Goal: Find specific page/section

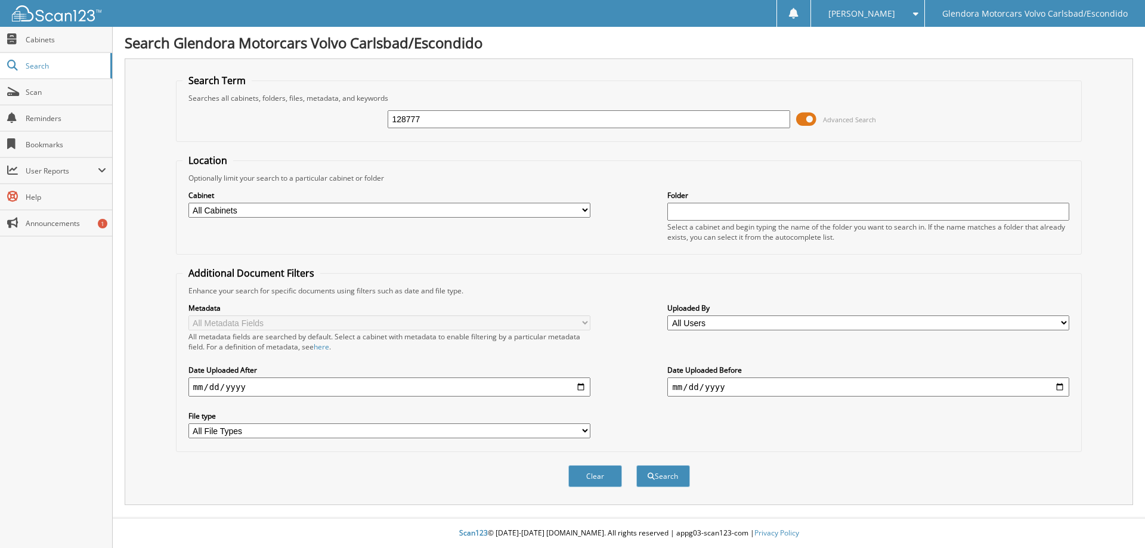
type input "128777"
click at [636, 465] on button "Search" at bounding box center [663, 476] width 54 height 22
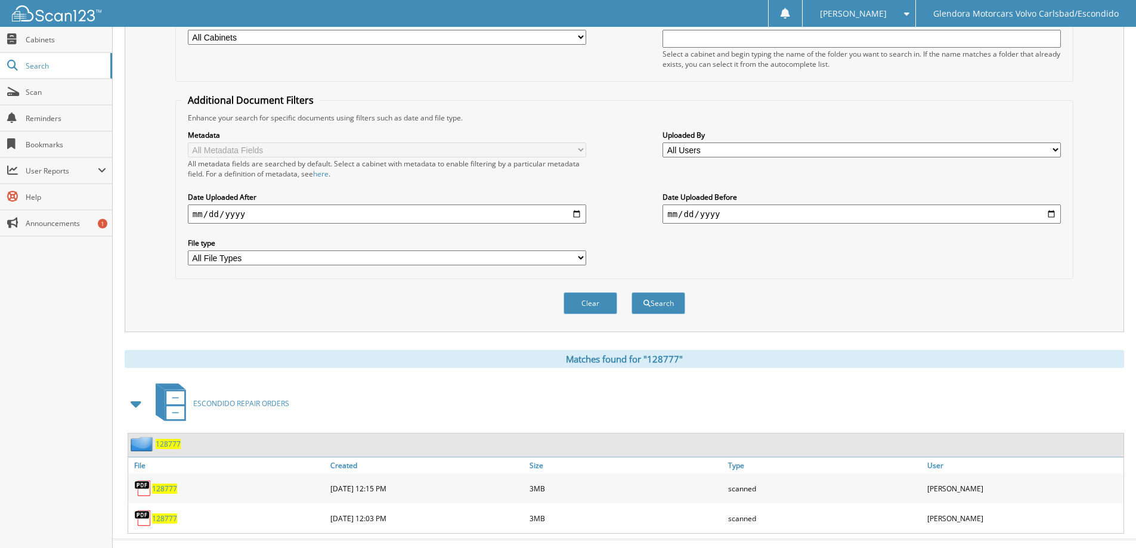
scroll to position [179, 0]
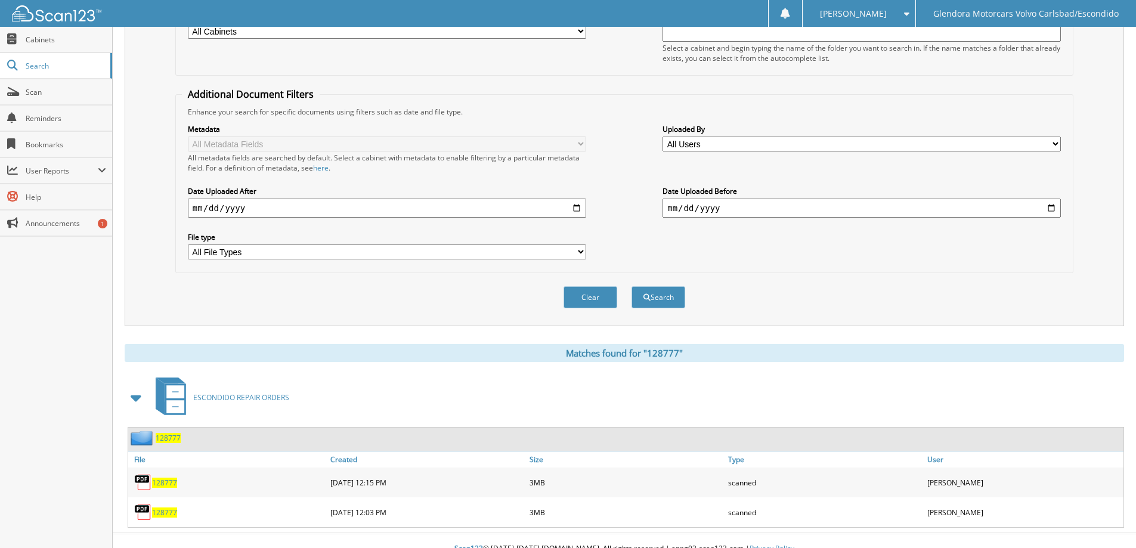
click at [159, 512] on span "128777" at bounding box center [164, 513] width 25 height 10
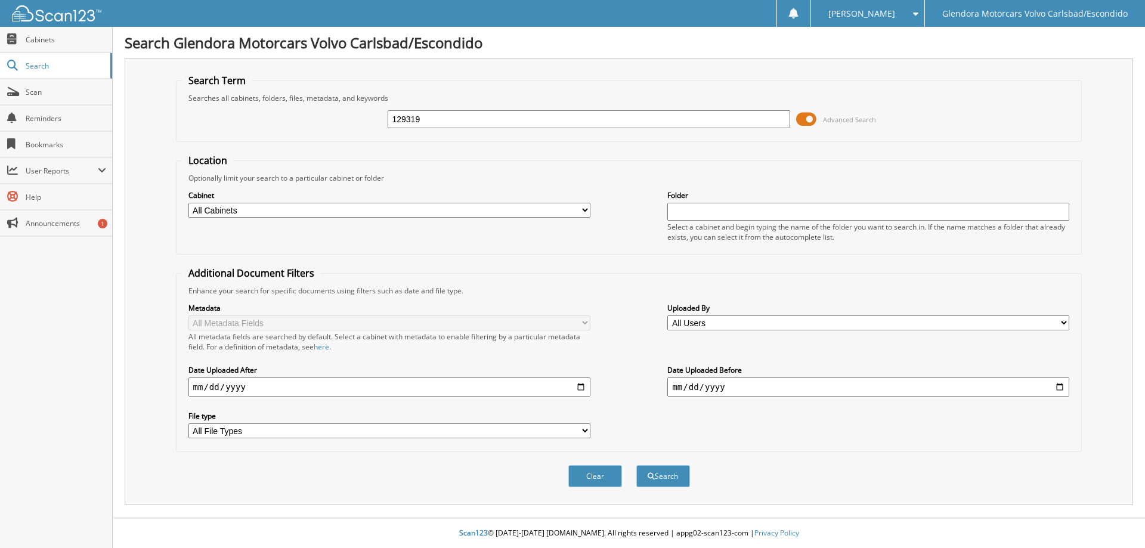
type input "129319"
click at [636, 465] on button "Search" at bounding box center [663, 476] width 54 height 22
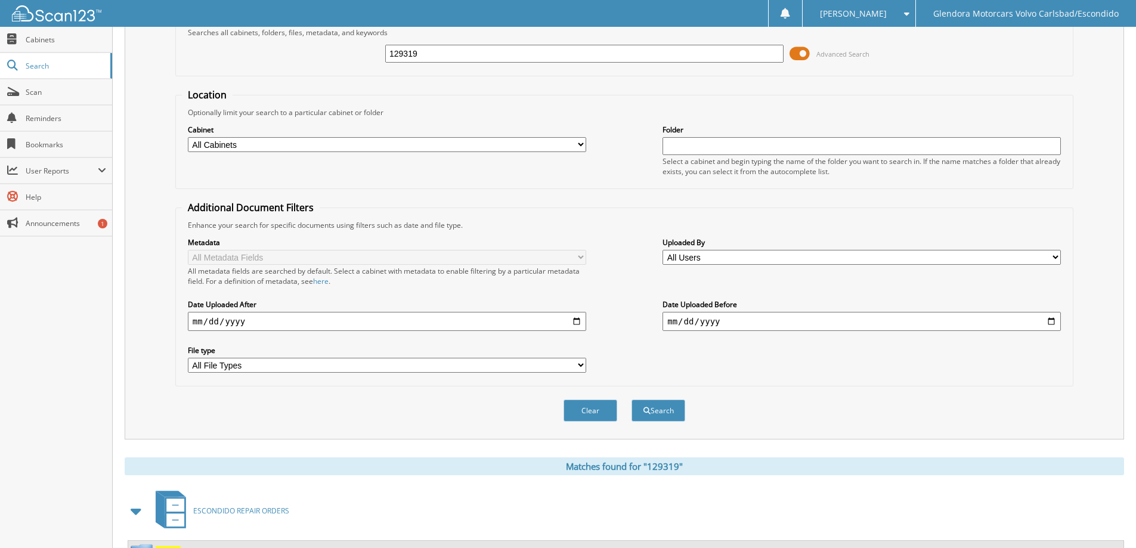
scroll to position [165, 0]
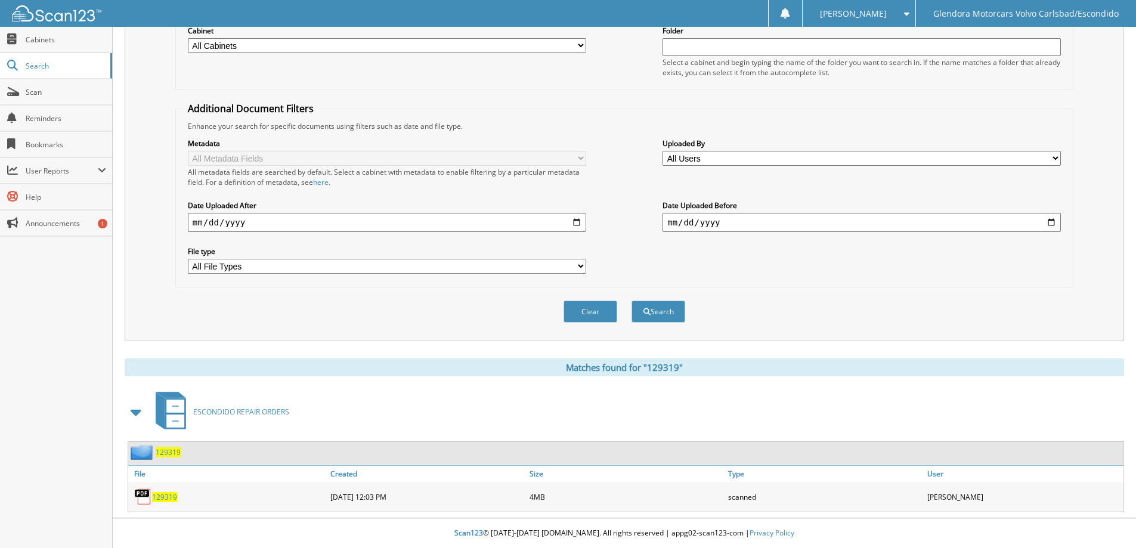
click at [167, 496] on span "129319" at bounding box center [164, 497] width 25 height 10
